Goal: Task Accomplishment & Management: Manage account settings

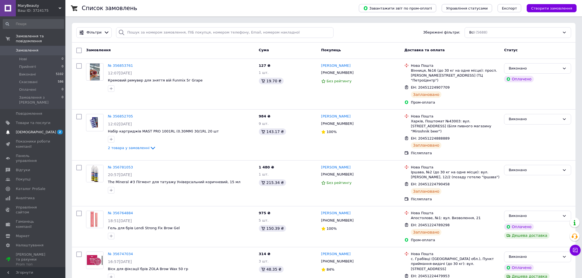
click at [34, 128] on link "[DEMOGRAPHIC_DATA] 2 0" at bounding box center [33, 132] width 67 height 9
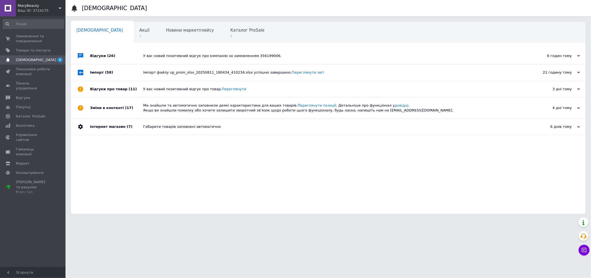
click at [183, 59] on div "У вас новий позитивний відгук про компанію за замовленням 356199006." at bounding box center [334, 56] width 382 height 16
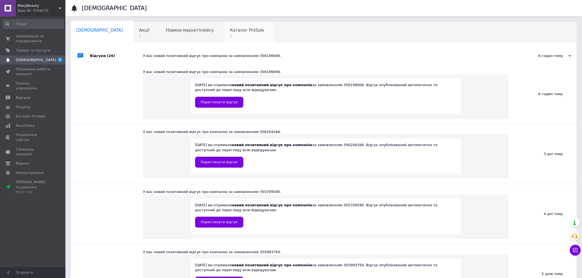
click at [230, 31] on span "Каталог ProSale" at bounding box center [247, 30] width 34 height 5
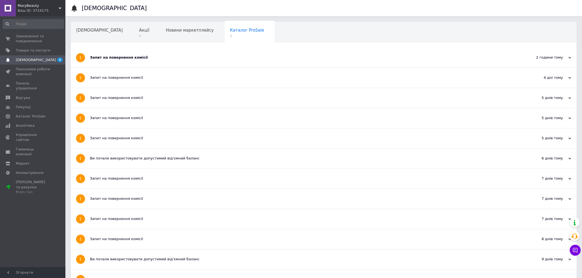
click at [124, 59] on div "Запит на повернення комісії" at bounding box center [303, 57] width 427 height 5
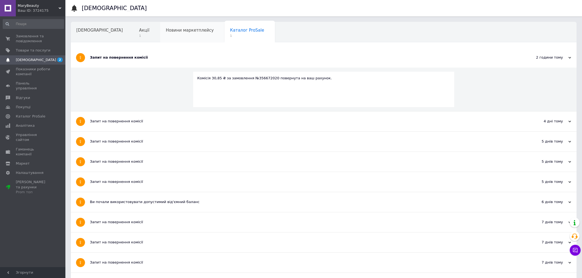
click at [166, 33] on span "Новини маркетплейсу" at bounding box center [190, 30] width 48 height 5
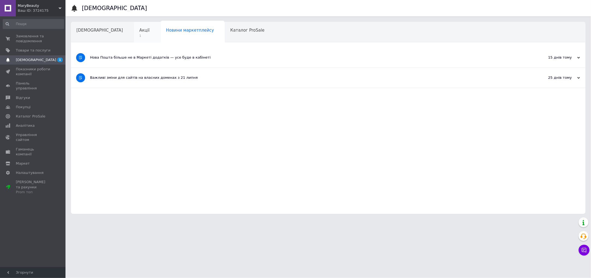
click at [134, 35] on div "Акції 1" at bounding box center [147, 32] width 27 height 21
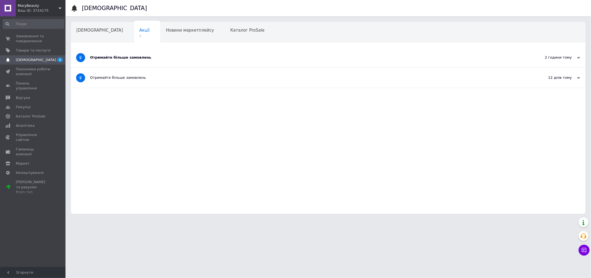
click at [148, 57] on div "Отримайте більше замовлень" at bounding box center [307, 57] width 435 height 5
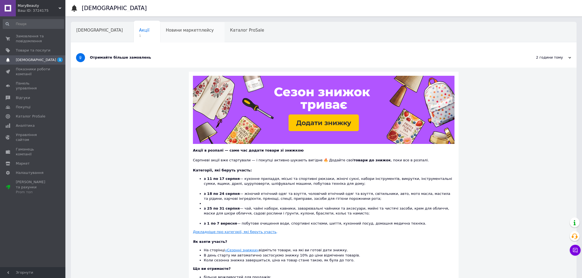
click at [160, 33] on div "Новини маркетплейсу" at bounding box center [192, 32] width 64 height 21
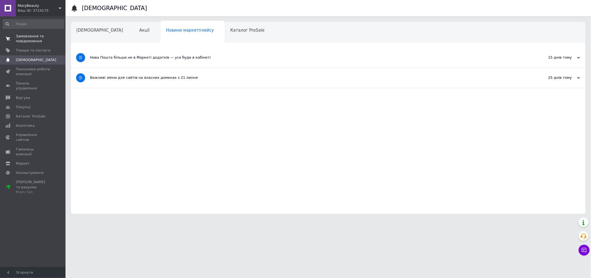
click at [30, 36] on span "Замовлення та повідомлення" at bounding box center [33, 39] width 35 height 10
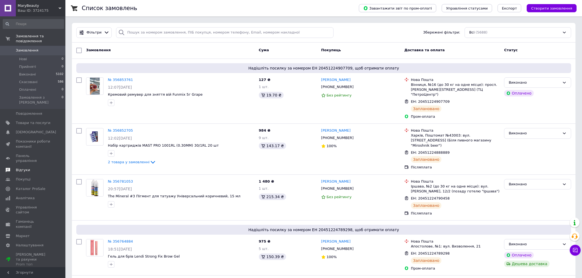
click at [34, 168] on span "Відгуки" at bounding box center [33, 170] width 35 height 5
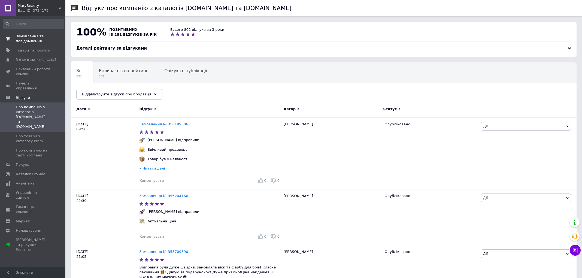
click at [37, 35] on span "Замовлення та повідомлення" at bounding box center [33, 39] width 35 height 10
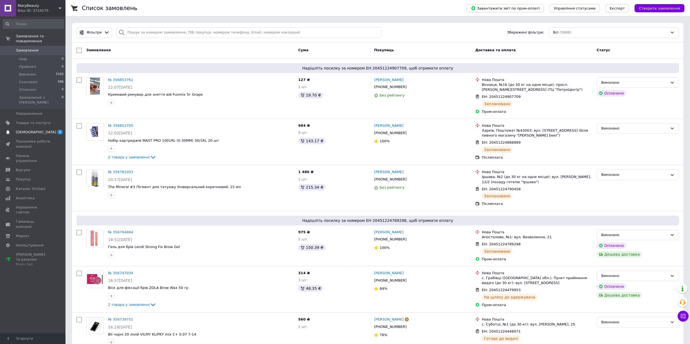
click at [37, 130] on span "[DEMOGRAPHIC_DATA]" at bounding box center [33, 132] width 35 height 5
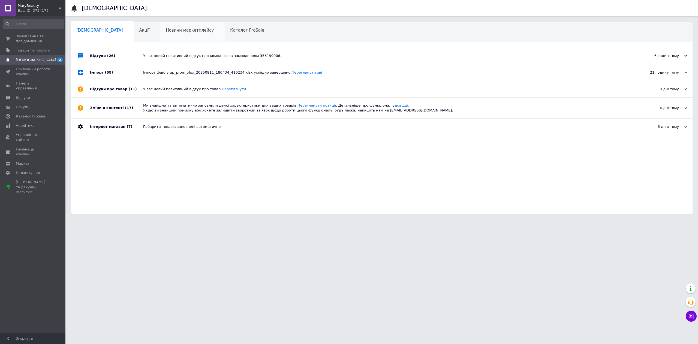
click at [160, 35] on div "Новини маркетплейсу 0" at bounding box center [192, 32] width 64 height 21
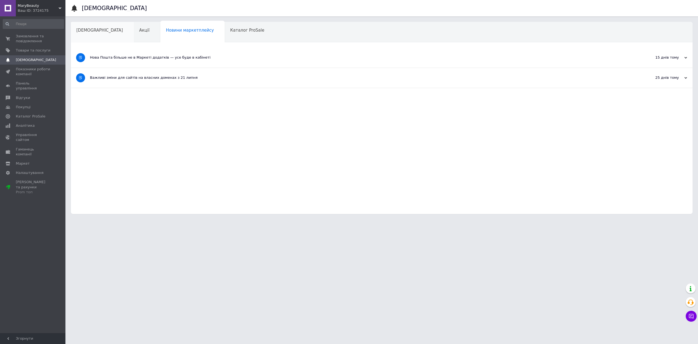
click at [104, 31] on div "[DEMOGRAPHIC_DATA]" at bounding box center [102, 32] width 63 height 21
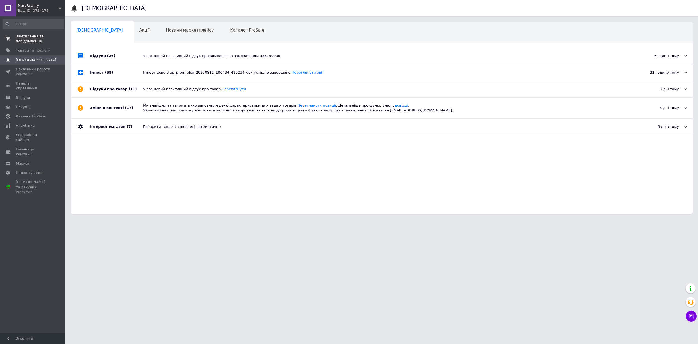
click at [33, 39] on span "Замовлення та повідомлення" at bounding box center [33, 39] width 35 height 10
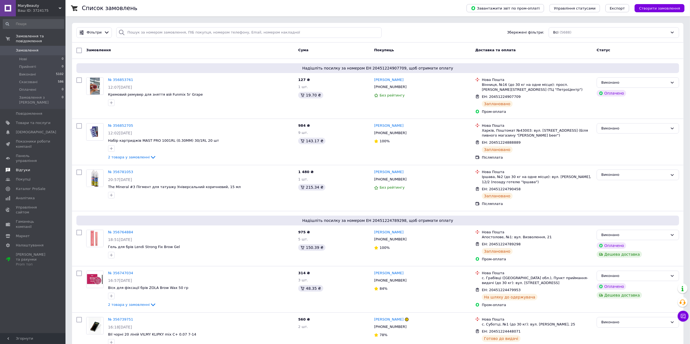
click at [21, 166] on link "Відгуки" at bounding box center [33, 170] width 67 height 9
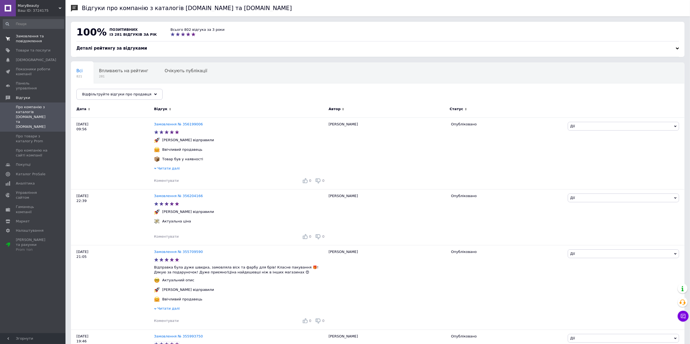
click at [24, 43] on span "Замовлення та повідомлення" at bounding box center [33, 39] width 35 height 10
